Goal: Task Accomplishment & Management: Complete application form

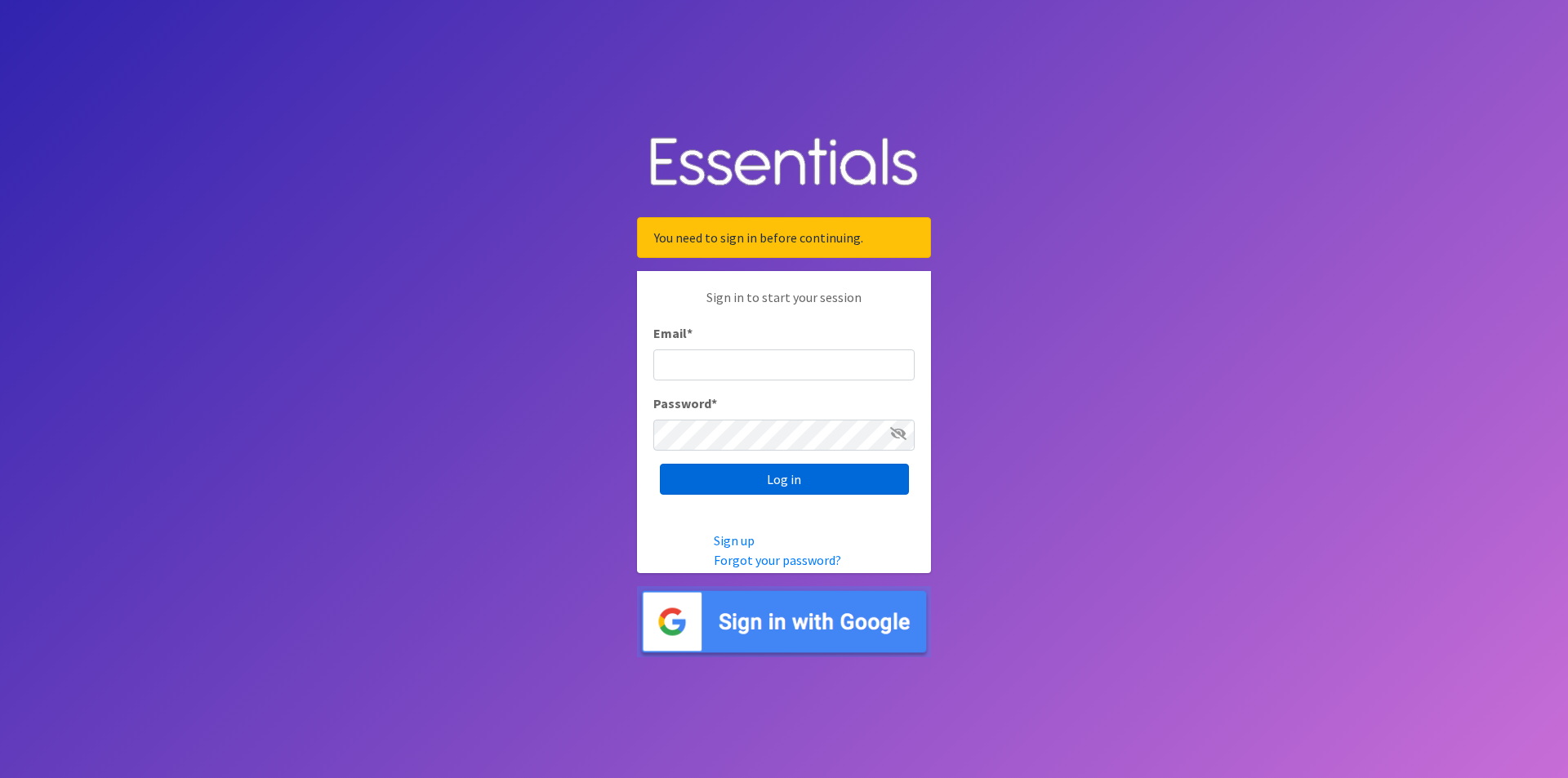
type input "[EMAIL_ADDRESS][DOMAIN_NAME]"
click at [764, 483] on input "Log in" at bounding box center [784, 479] width 249 height 31
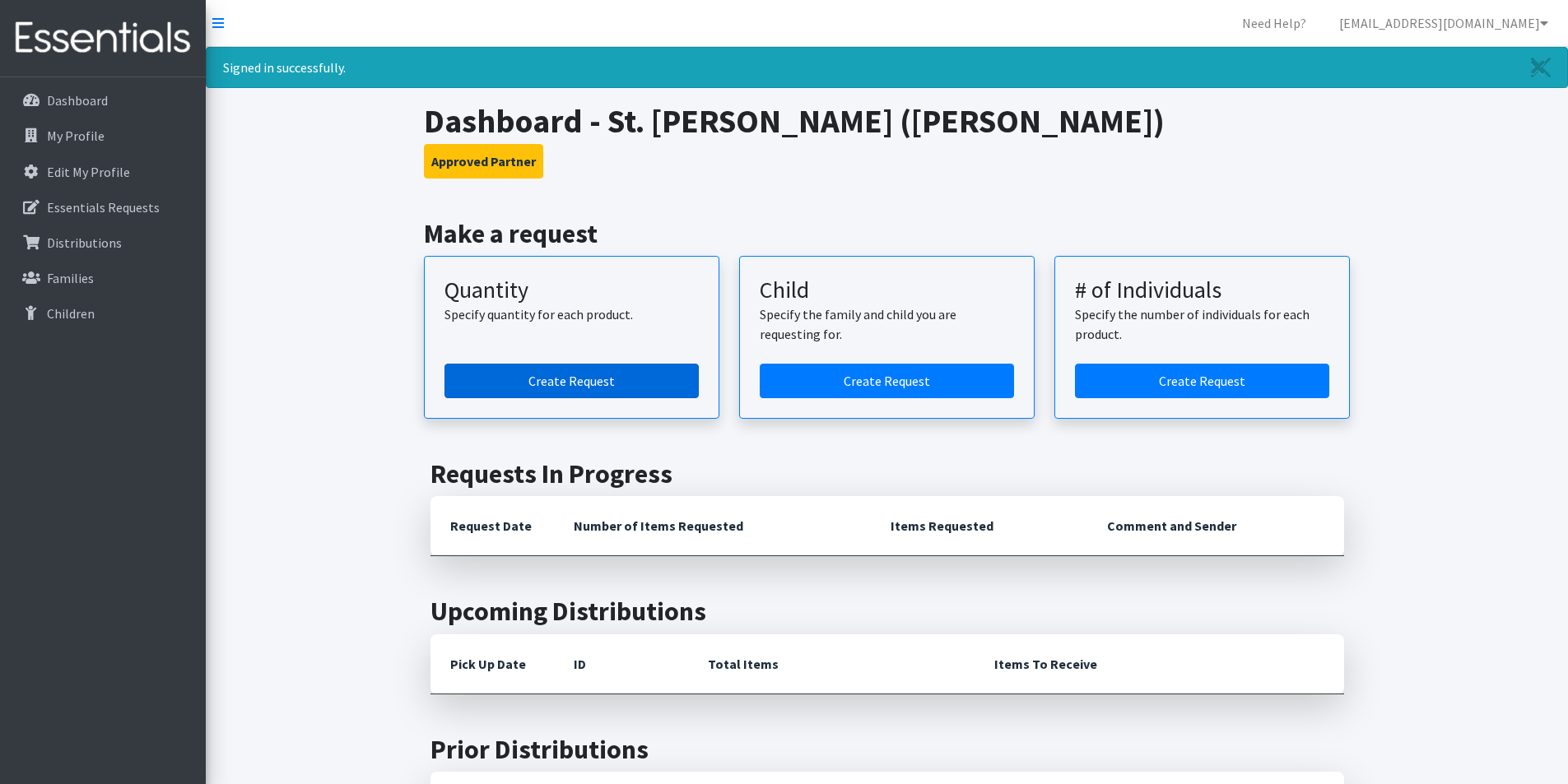
click at [592, 384] on link "Create Request" at bounding box center [571, 381] width 254 height 35
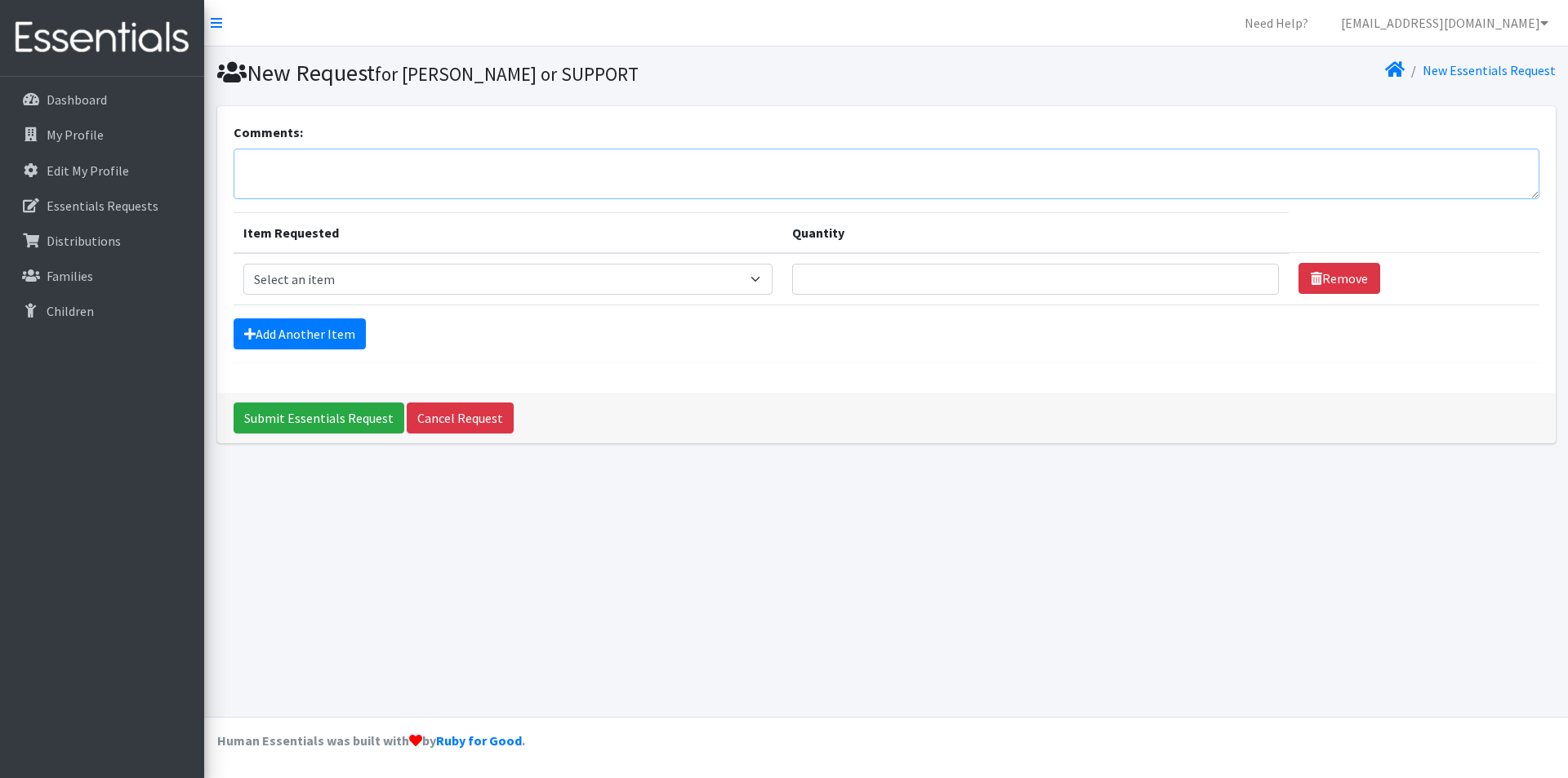
click at [277, 159] on textarea "Comments:" at bounding box center [886, 173] width 1306 height 50
click at [283, 163] on textarea "Will puckup on Thursday October 9. Thank you" at bounding box center [886, 173] width 1306 height 50
click at [508, 160] on textarea "Will pickup on Thursday October 9. Thank you" at bounding box center [886, 173] width 1306 height 50
type textarea "Will pickup on Thursday October 9. Thank you St. Vincent de Paul"
click at [763, 279] on select "Select an item Diaper (Size 2) Diaper (Size 3) Diaper (Size 4) Diaper (Size 5) …" at bounding box center [508, 279] width 530 height 31
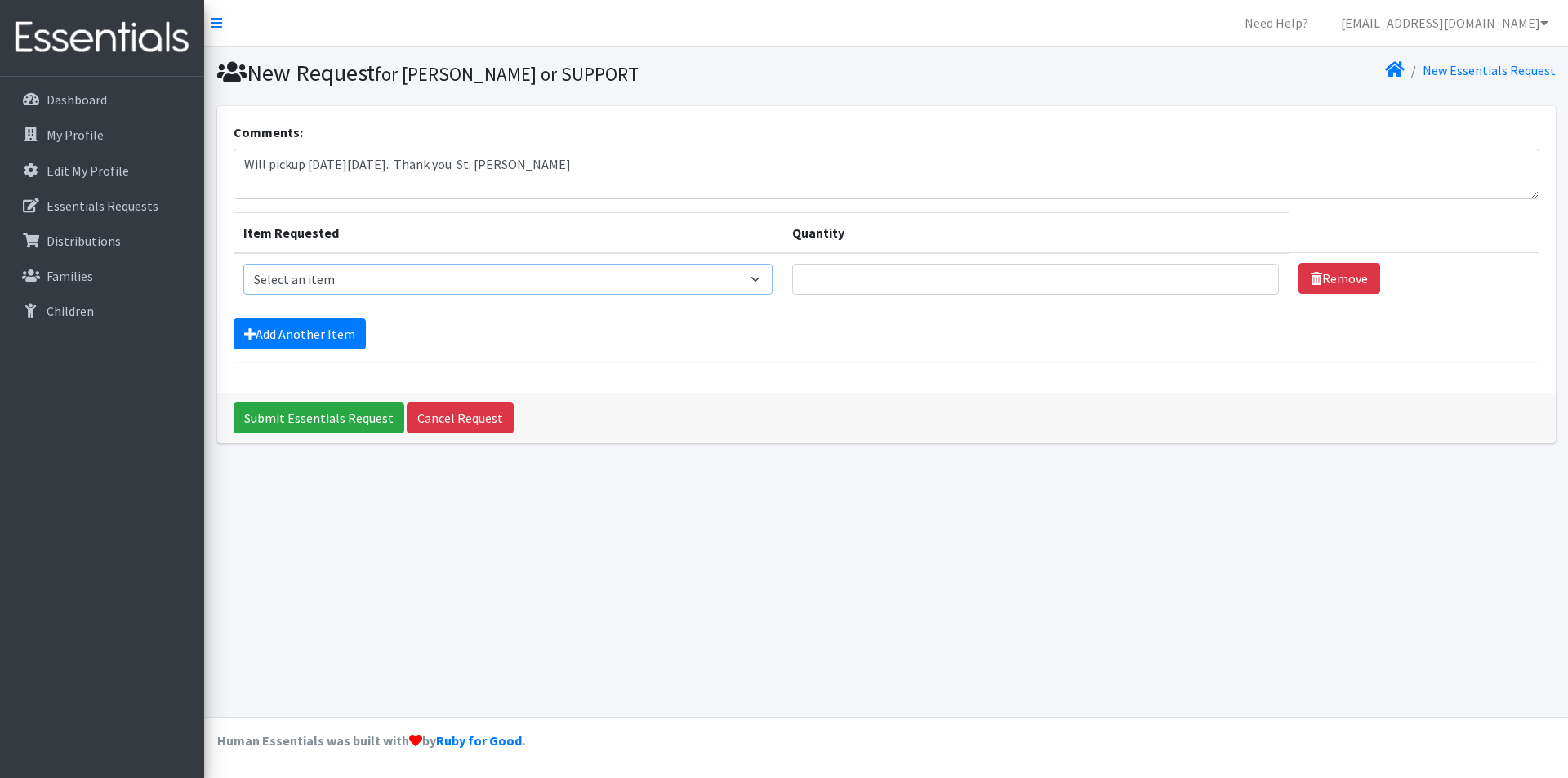
select select "2960"
click at [244, 263] on select "Select an item Diaper (Size 2) Diaper (Size 3) Diaper (Size 4) Diaper (Size 5) …" at bounding box center [508, 279] width 530 height 31
click at [833, 275] on input "Quantity" at bounding box center [1036, 279] width 487 height 31
type input "250"
click at [290, 326] on link "Add Another Item" at bounding box center [299, 334] width 133 height 31
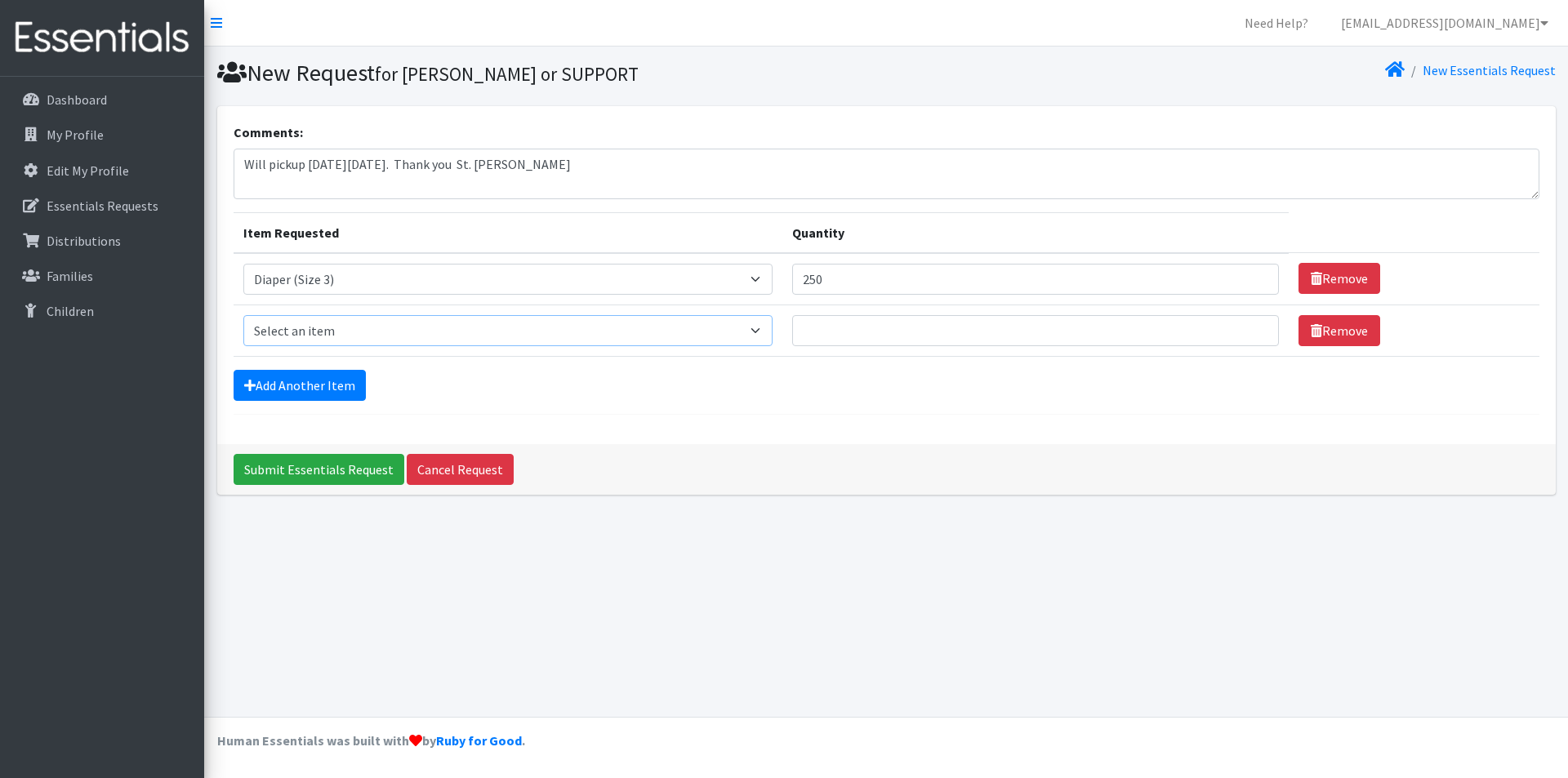
click at [333, 333] on select "Select an item Diaper (Size 2) Diaper (Size 3) Diaper (Size 4) Diaper (Size 5) …" at bounding box center [508, 331] width 530 height 31
select select "2930"
click at [244, 315] on select "Select an item Diaper (Size 2) Diaper (Size 3) Diaper (Size 4) Diaper (Size 5) …" at bounding box center [508, 331] width 530 height 31
click at [834, 327] on input "Quantity" at bounding box center [1036, 331] width 487 height 31
type input "250"
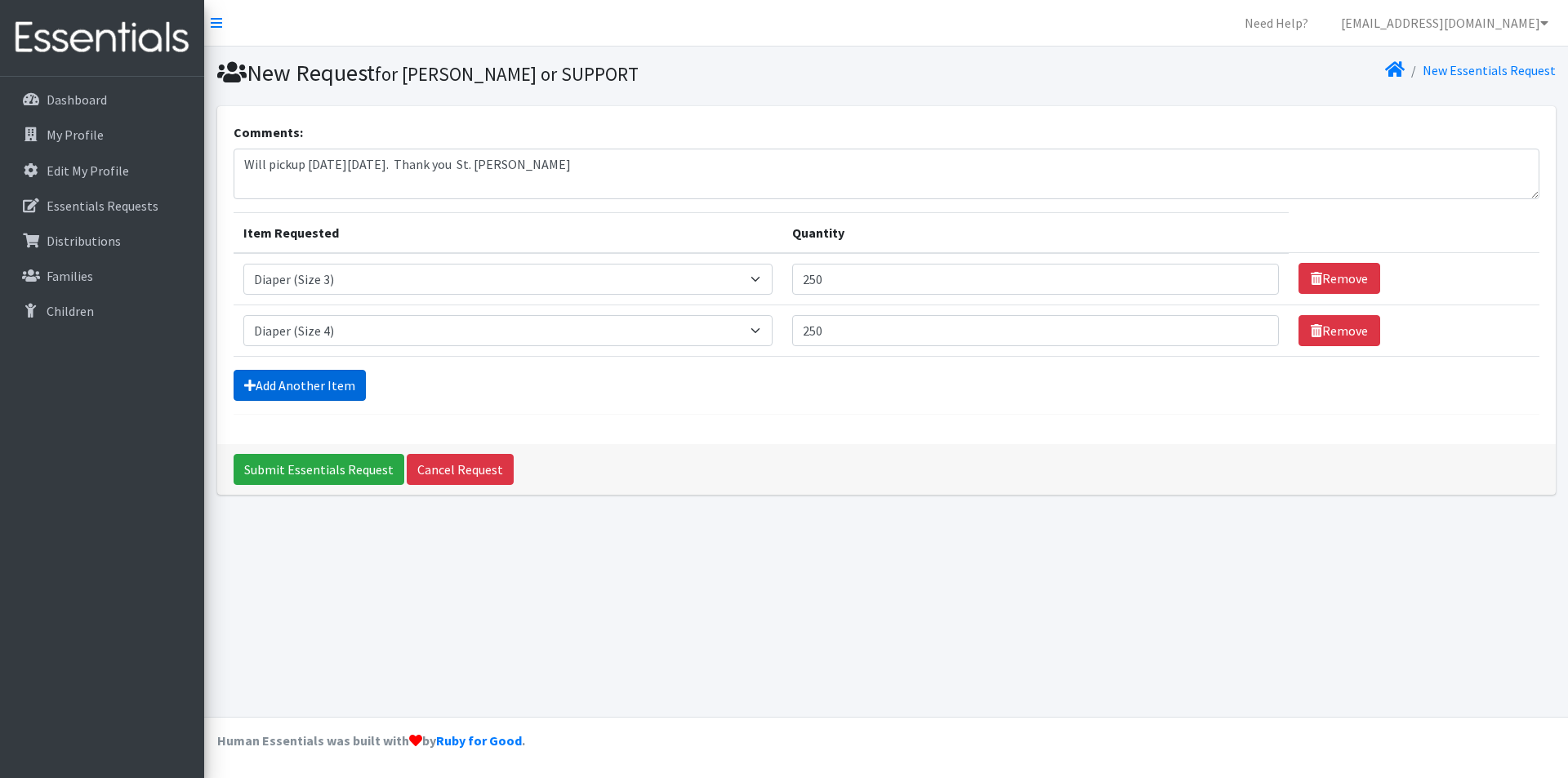
click at [331, 386] on link "Add Another Item" at bounding box center [299, 386] width 133 height 31
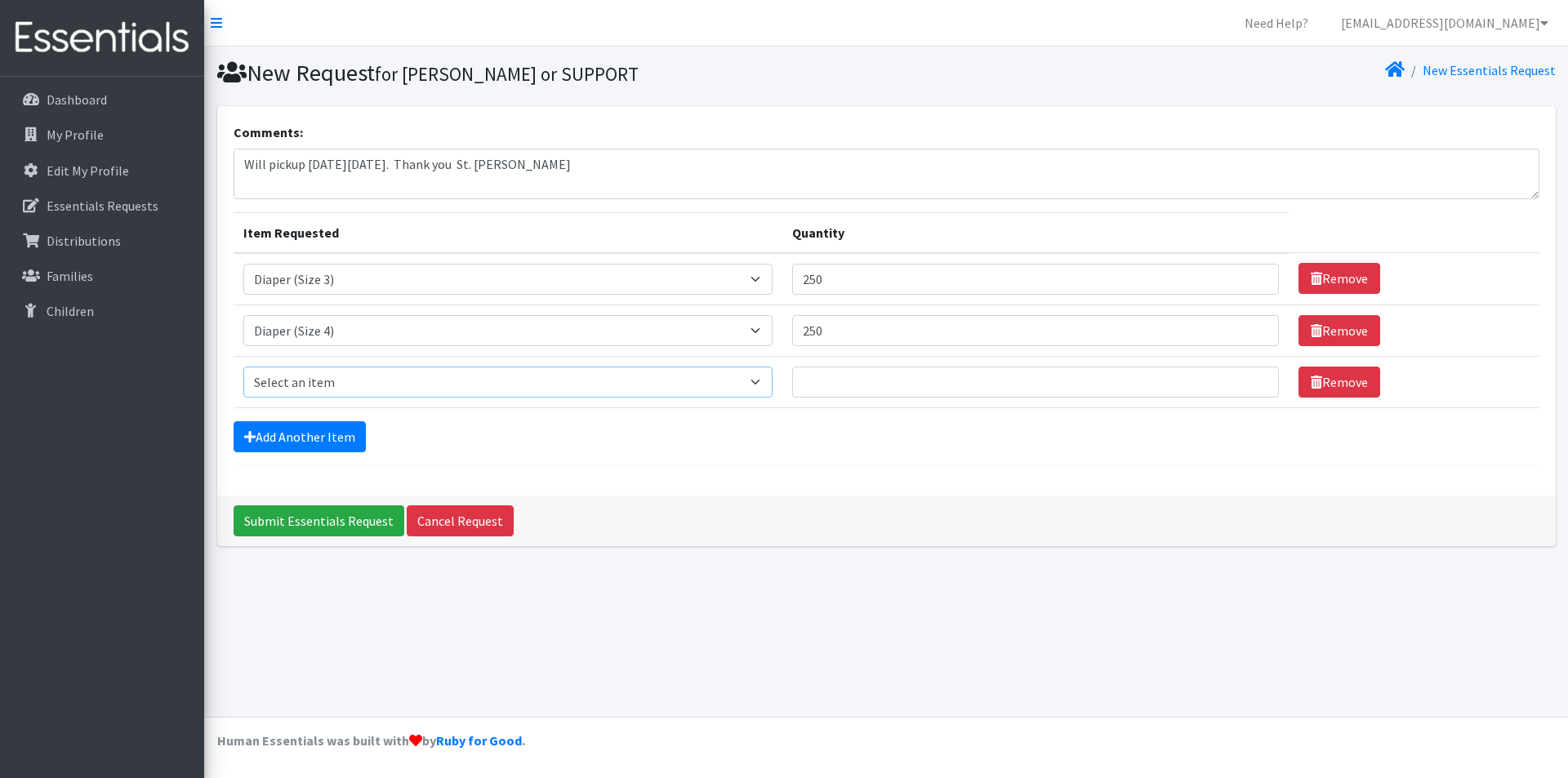
click at [764, 383] on select "Select an item Diaper (Size 2) Diaper (Size 3) Diaper (Size 4) Diaper (Size 5) …" at bounding box center [508, 382] width 530 height 31
select select "2961"
click at [244, 366] on select "Select an item Diaper (Size 2) Diaper (Size 3) Diaper (Size 4) Diaper (Size 5) …" at bounding box center [508, 382] width 530 height 31
click at [828, 382] on input "Quantity" at bounding box center [1036, 382] width 487 height 31
type input "500"
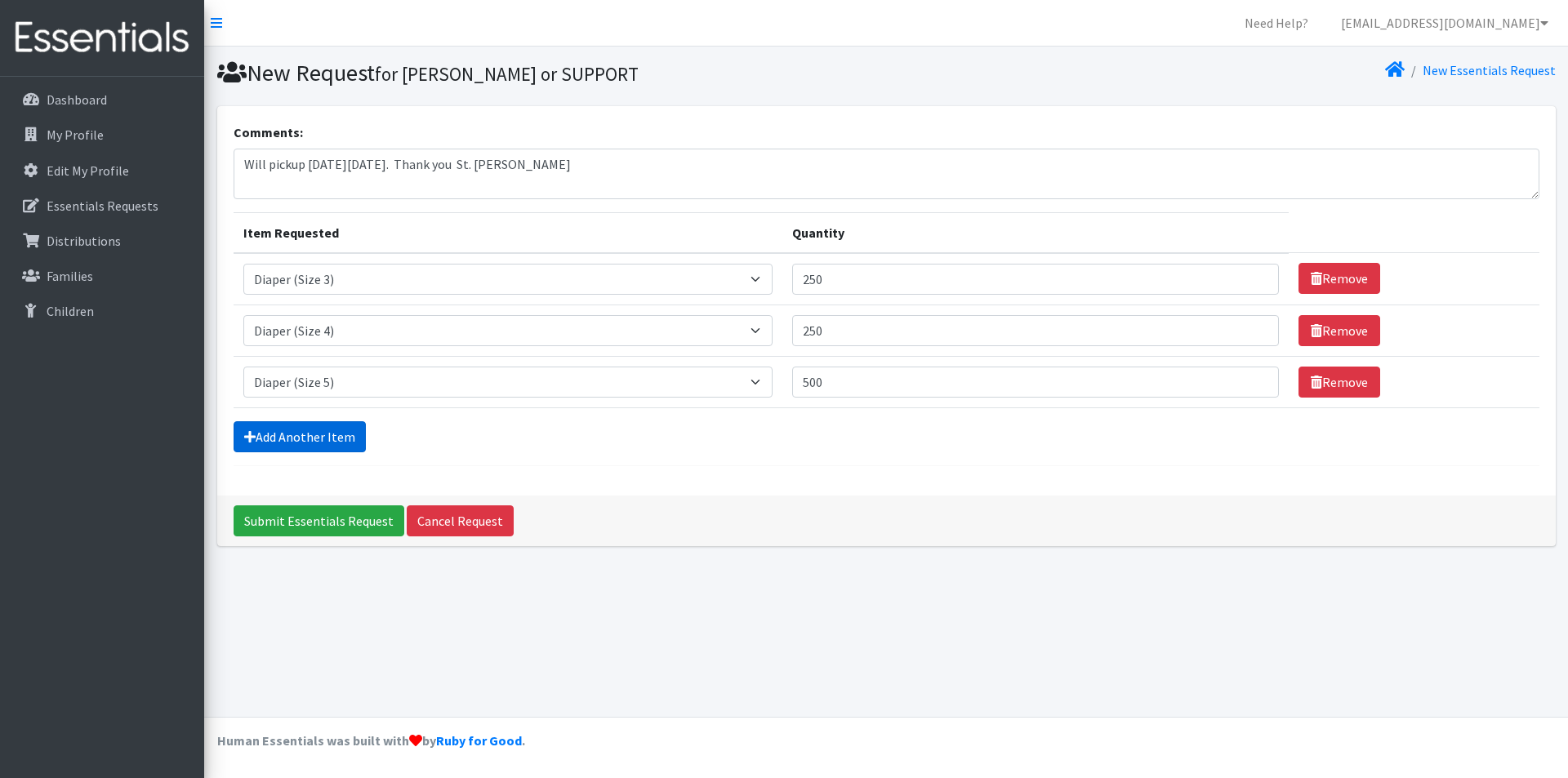
click at [321, 438] on link "Add Another Item" at bounding box center [299, 437] width 133 height 31
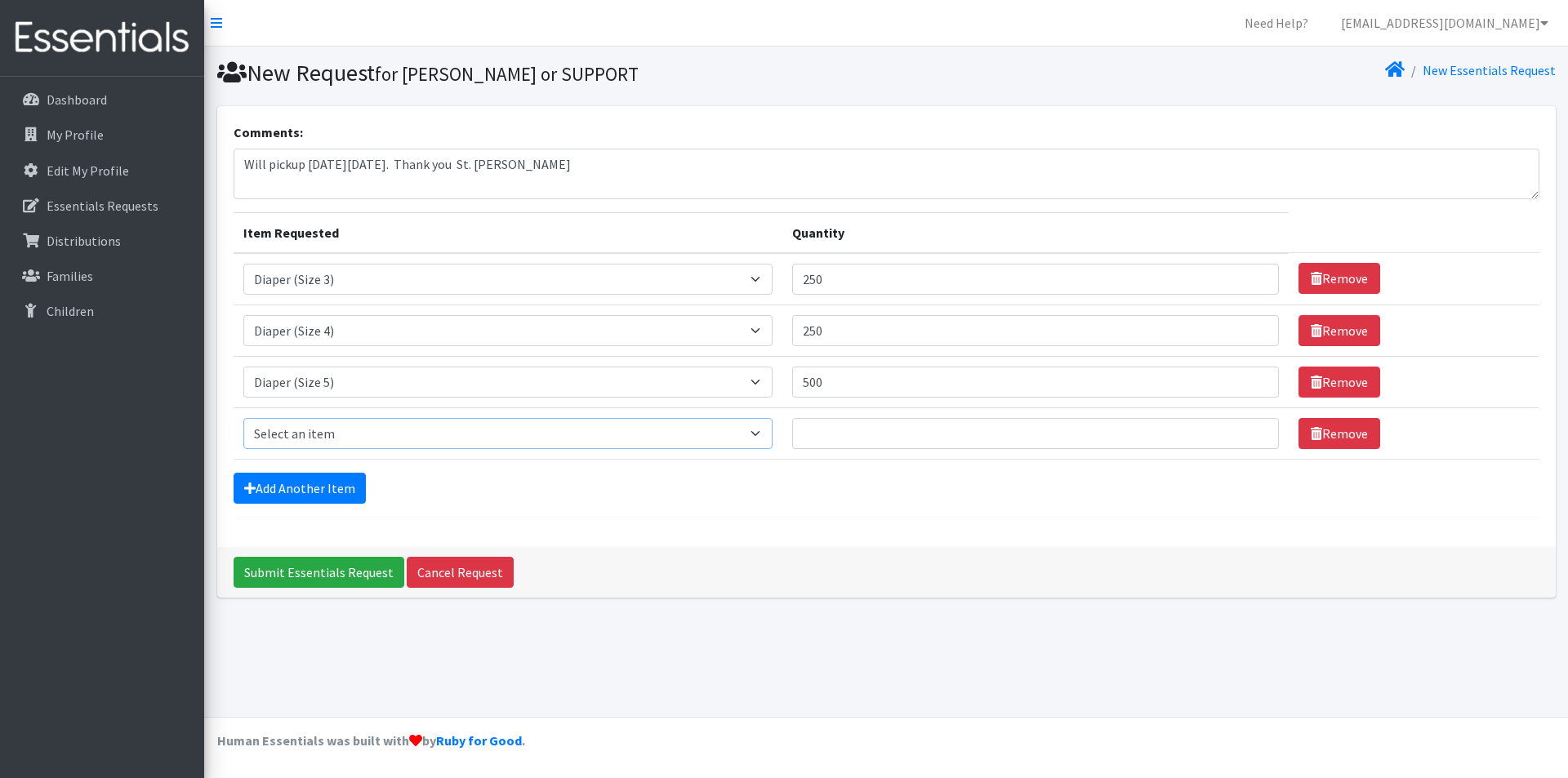
click at [331, 433] on select "Select an item Diaper (Size 2) Diaper (Size 3) Diaper (Size 4) Diaper (Size 5) …" at bounding box center [508, 433] width 530 height 31
select select "2950"
click at [244, 418] on select "Select an item Diaper (Size 2) Diaper (Size 3) Diaper (Size 4) Diaper (Size 5) …" at bounding box center [508, 433] width 530 height 31
click at [832, 436] on input "Quantity" at bounding box center [1036, 433] width 487 height 31
type input "500"
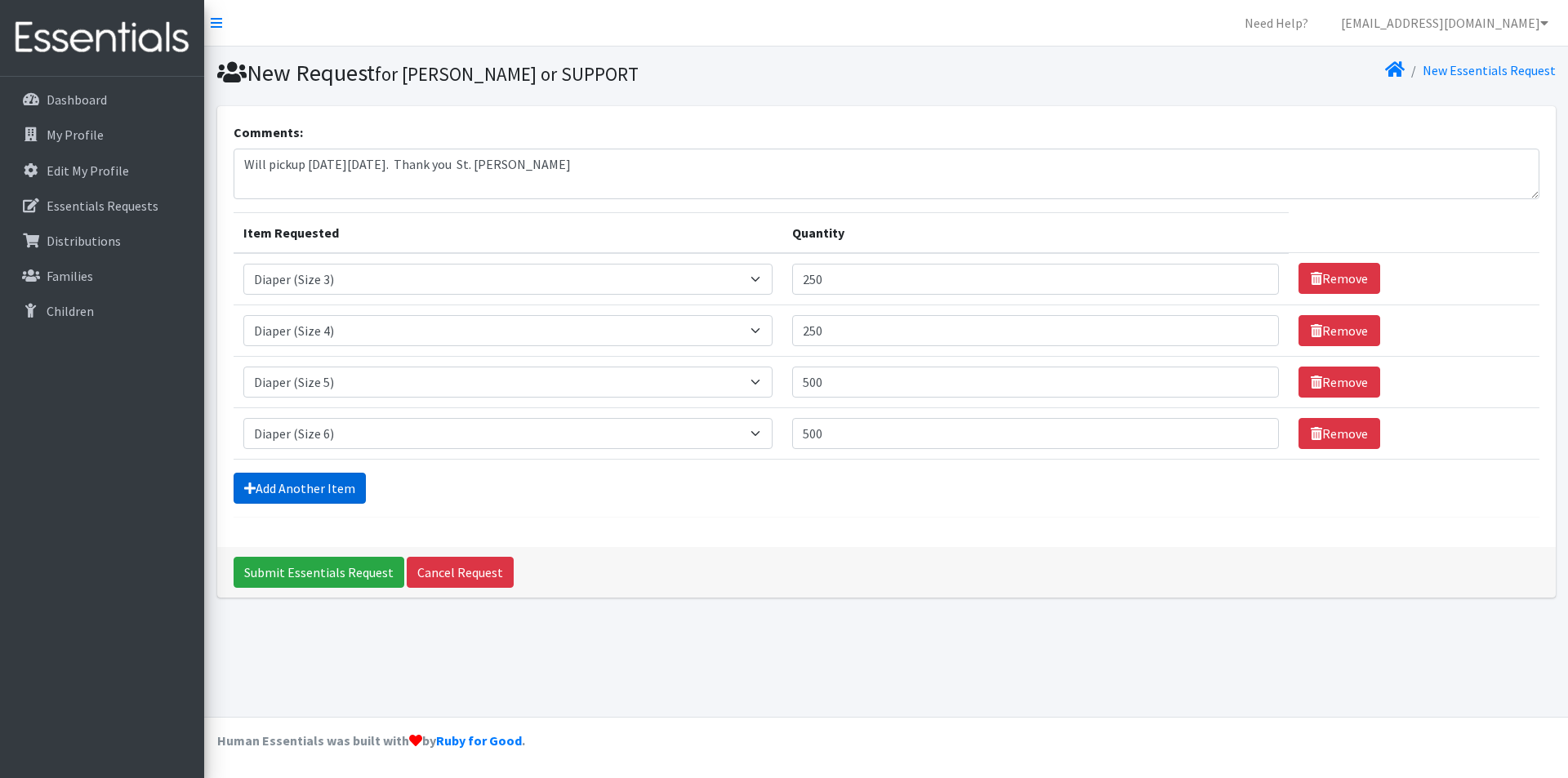
click at [312, 478] on link "Add Another Item" at bounding box center [299, 489] width 133 height 31
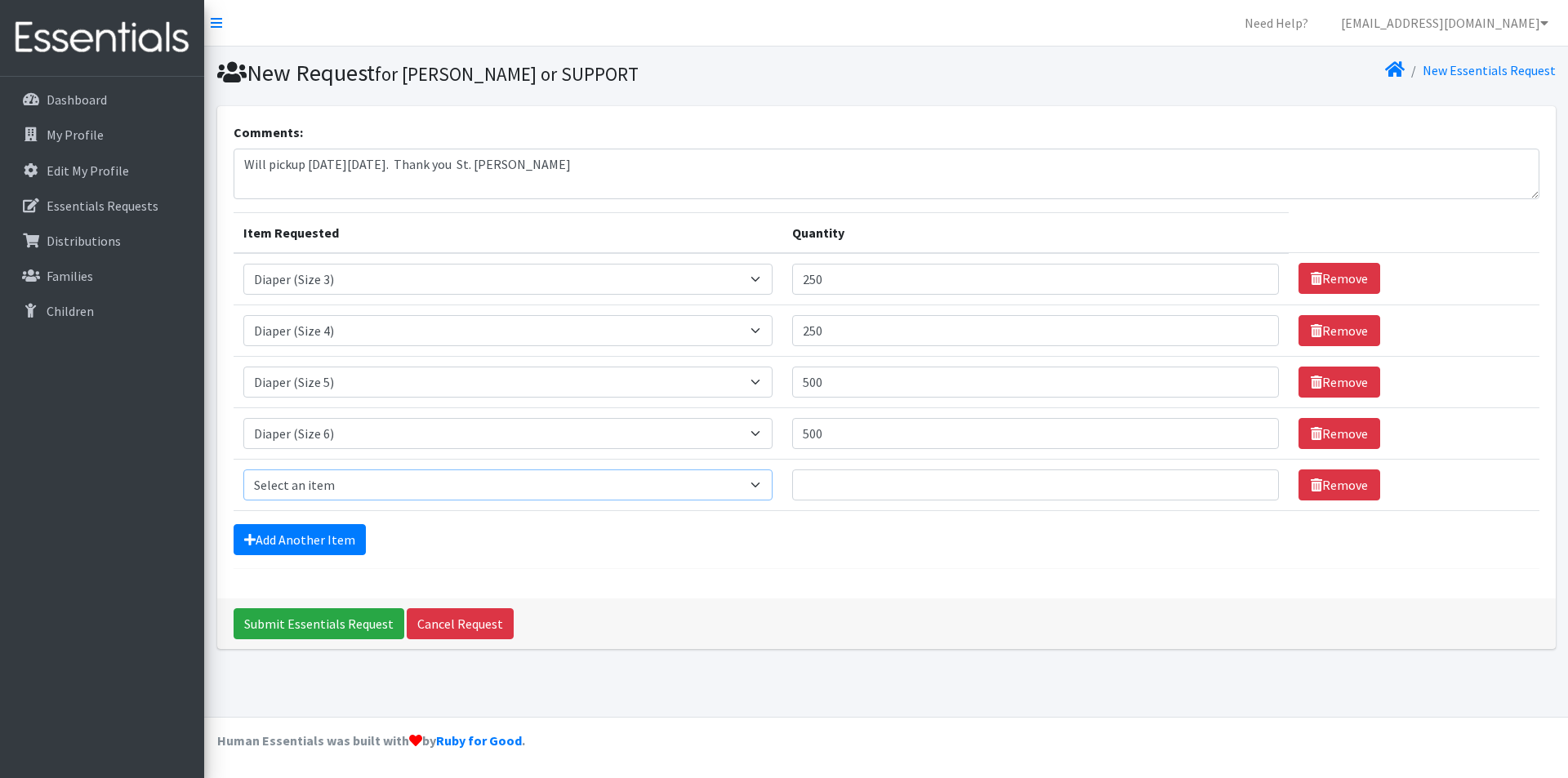
click at [764, 482] on select "Select an item Diaper (Size 2) Diaper (Size 3) Diaper (Size 4) Diaper (Size 5) …" at bounding box center [508, 485] width 530 height 31
select select "2955"
click at [244, 470] on select "Select an item Diaper (Size 2) Diaper (Size 3) Diaper (Size 4) Diaper (Size 5) …" at bounding box center [508, 485] width 530 height 31
click at [830, 477] on input "Quantity" at bounding box center [1036, 485] width 487 height 31
type input "200"
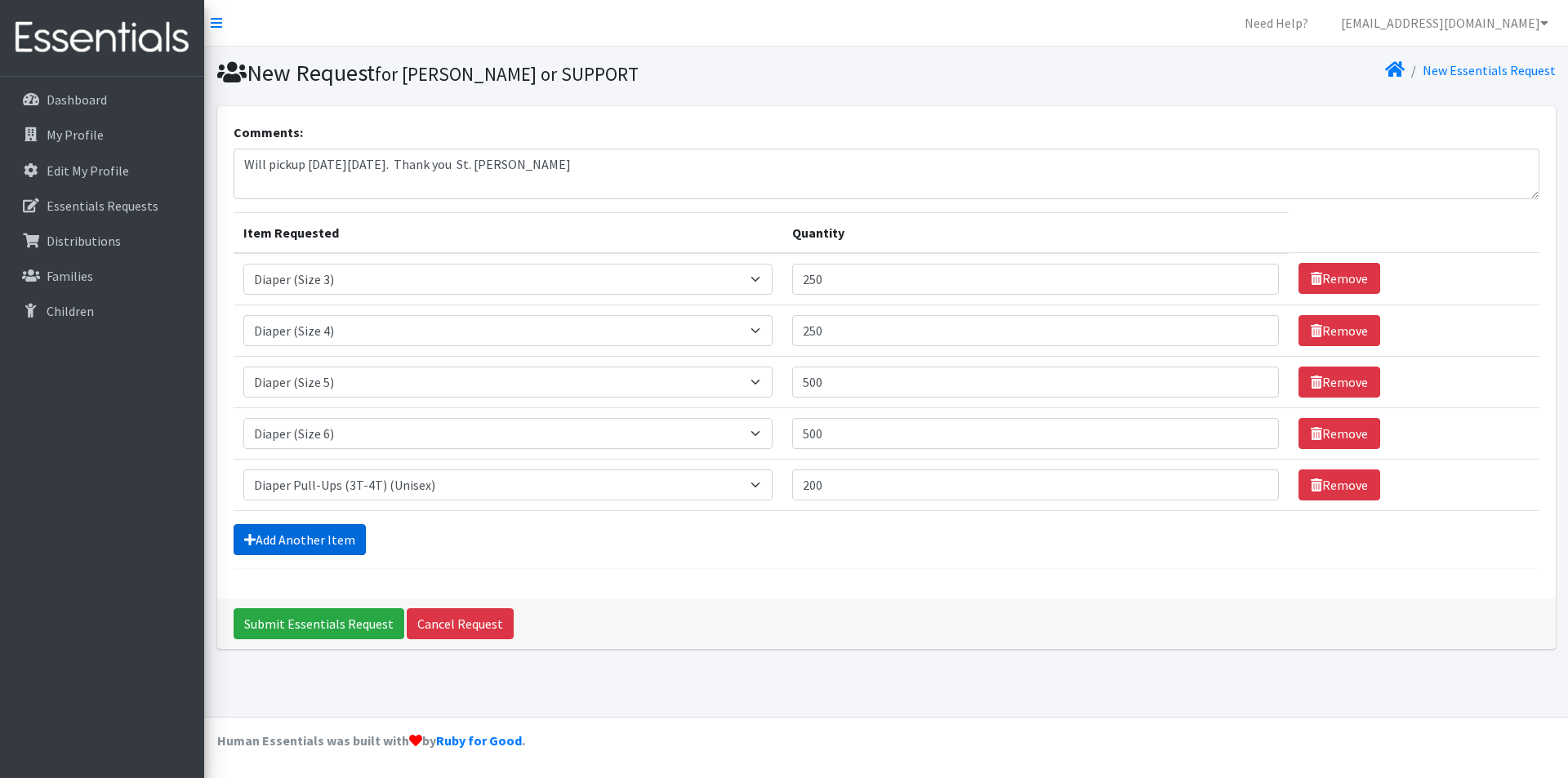
click at [322, 544] on link "Add Another Item" at bounding box center [299, 540] width 133 height 31
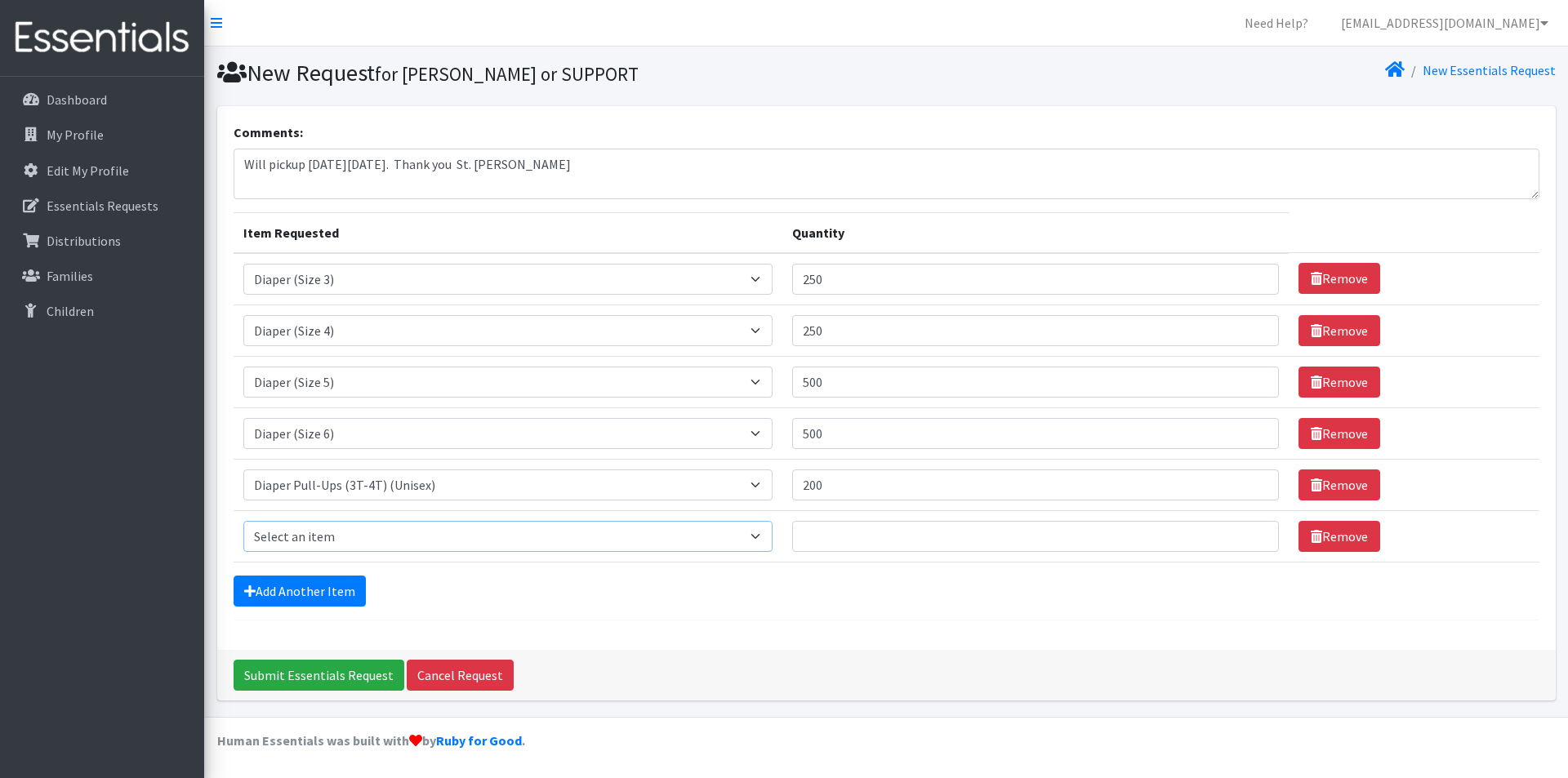
click at [355, 535] on select "Select an item Diaper (Size 2) Diaper (Size 3) Diaper (Size 4) Diaper (Size 5) …" at bounding box center [508, 536] width 530 height 31
select select "2937"
click at [244, 521] on select "Select an item Diaper (Size 2) Diaper (Size 3) Diaper (Size 4) Diaper (Size 5) …" at bounding box center [508, 536] width 530 height 31
click at [849, 527] on input "Quantity" at bounding box center [1036, 536] width 487 height 31
type input "90"
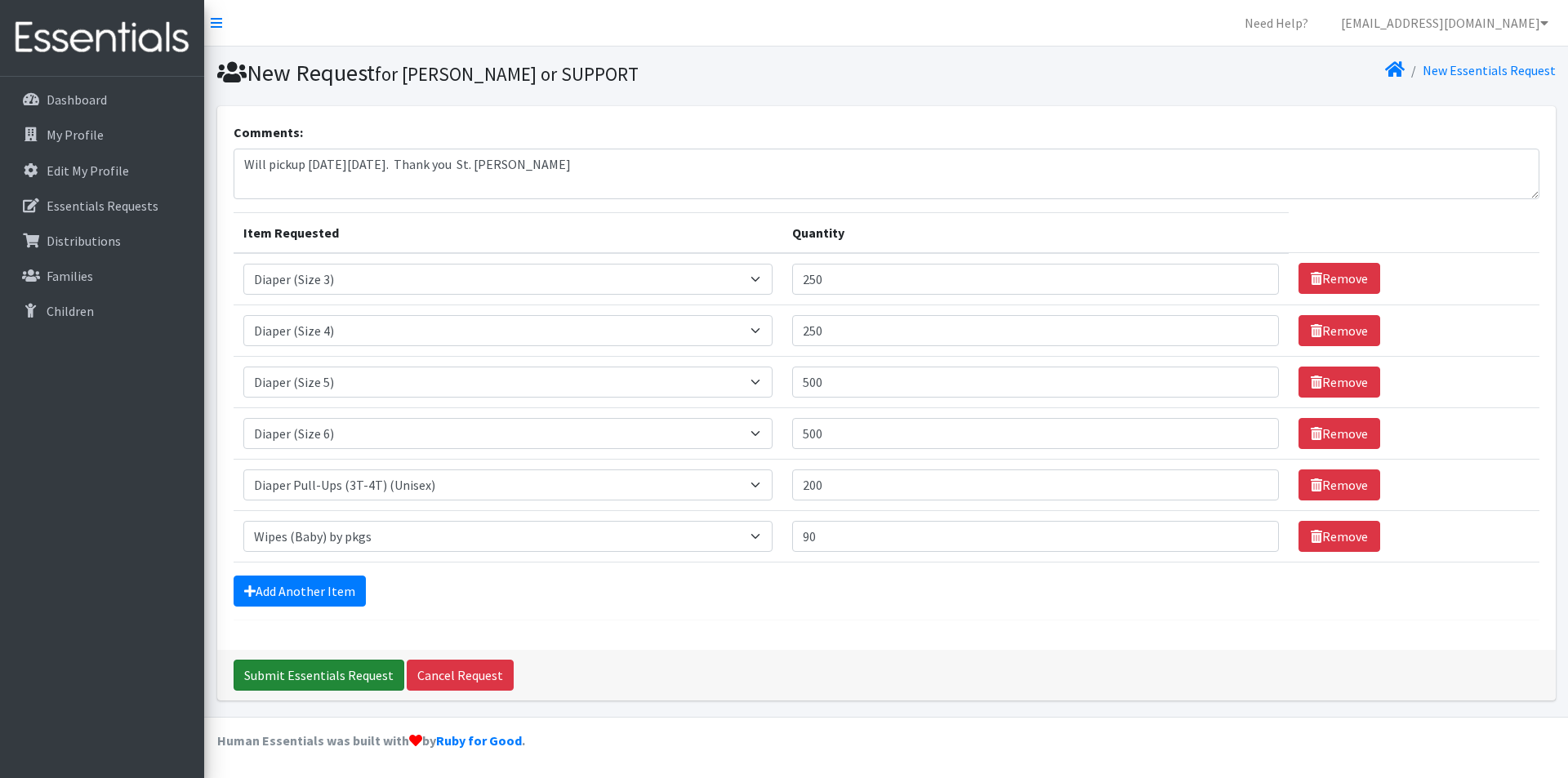
click at [350, 677] on input "Submit Essentials Request" at bounding box center [318, 675] width 171 height 31
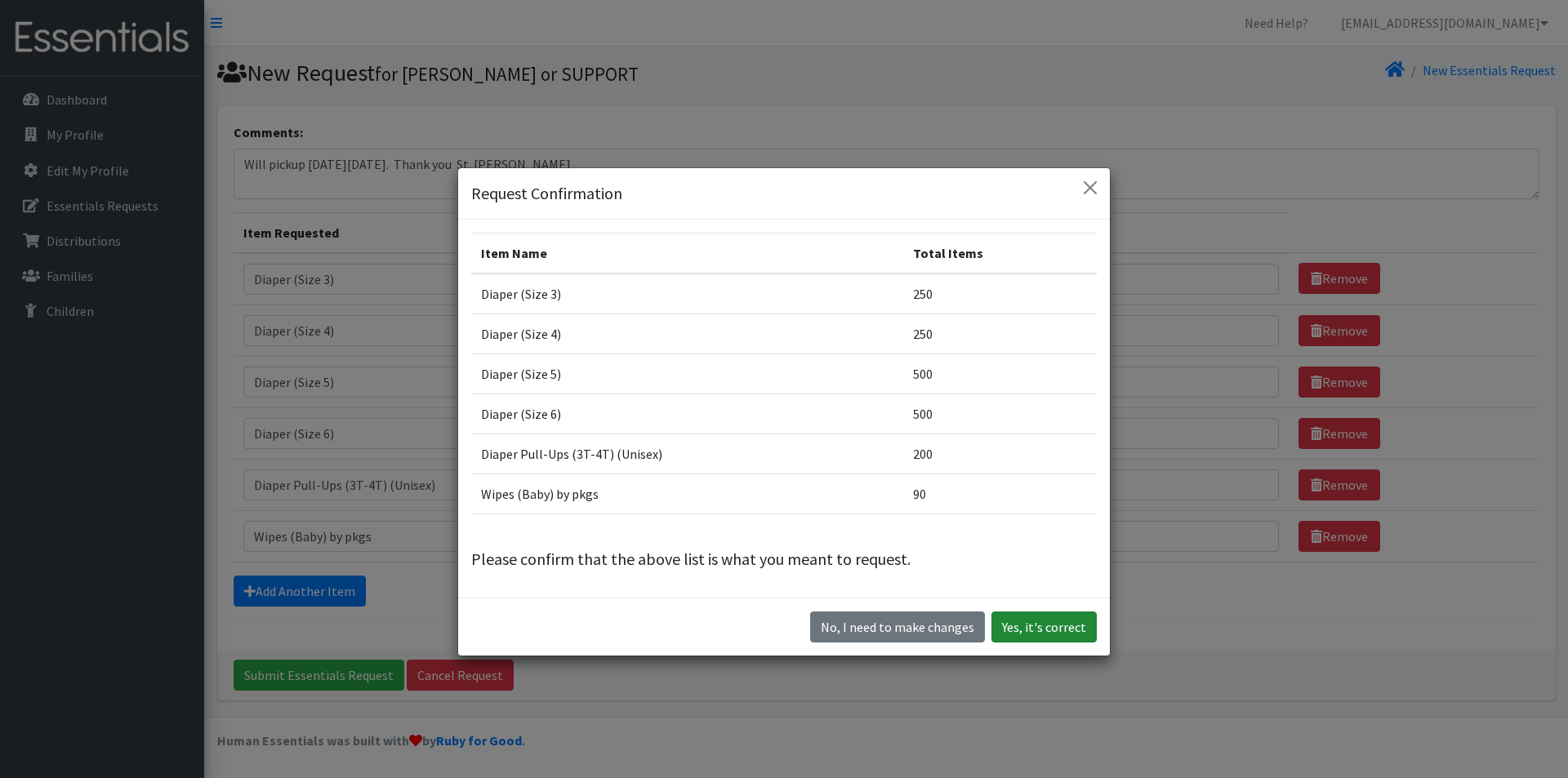
click at [1035, 630] on button "Yes, it's correct" at bounding box center [1044, 627] width 106 height 31
